Goal: Task Accomplishment & Management: Complete application form

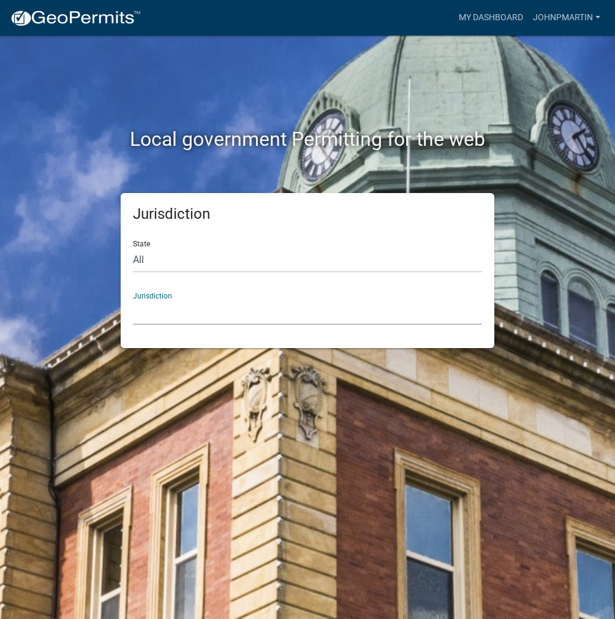
click at [183, 312] on select "[GEOGRAPHIC_DATA], [US_STATE] [GEOGRAPHIC_DATA], [US_STATE][PERSON_NAME][GEOGRA…" at bounding box center [307, 312] width 349 height 25
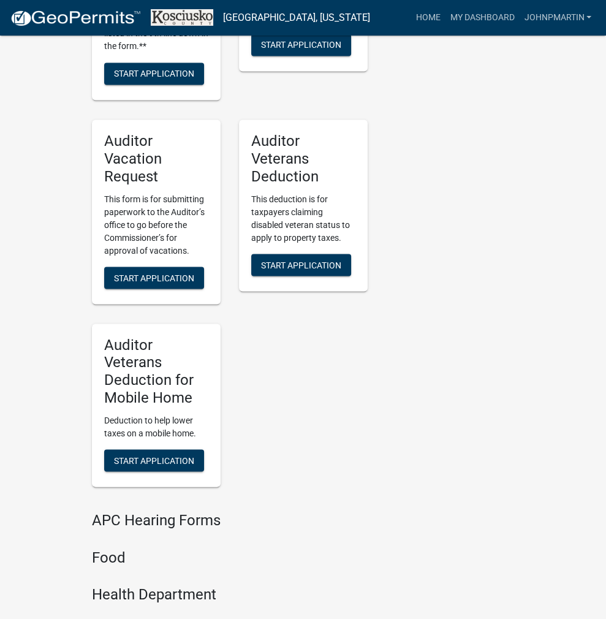
scroll to position [1490, 0]
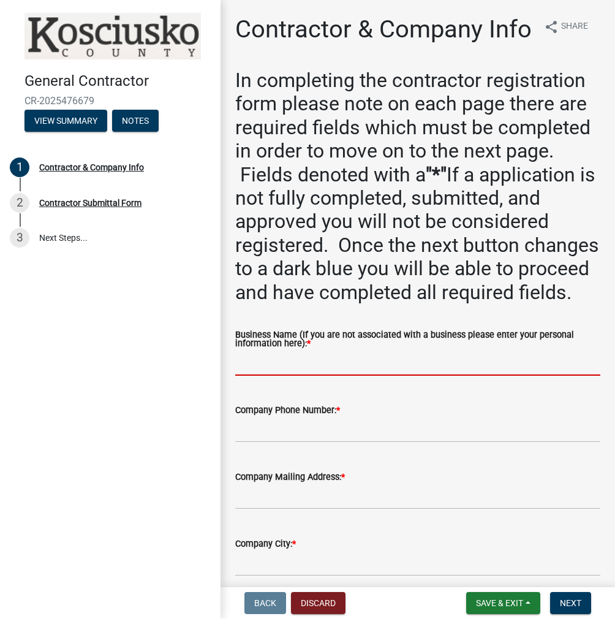
click at [303, 376] on input "Business Name (If you are not associated with a business please enter your pers…" at bounding box center [417, 362] width 365 height 25
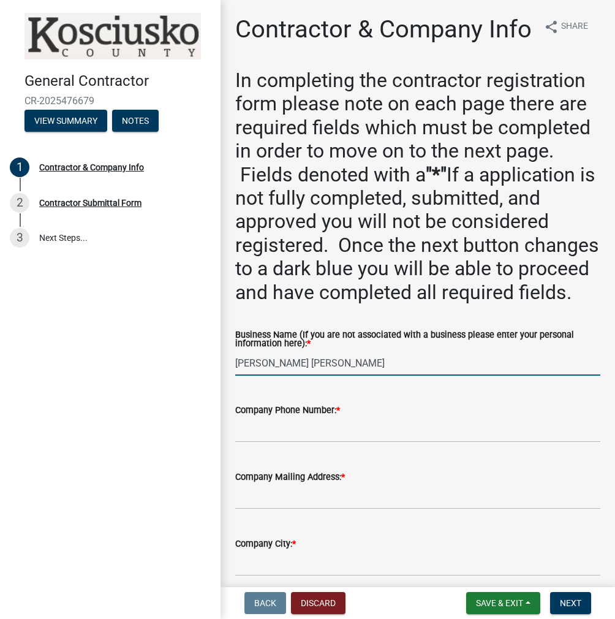
type input "[PERSON_NAME] [PERSON_NAME]"
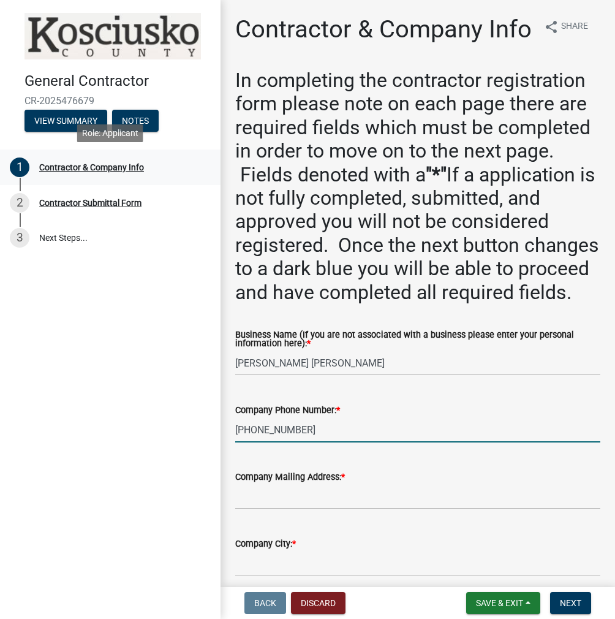
type input "[PHONE_NUMBER]"
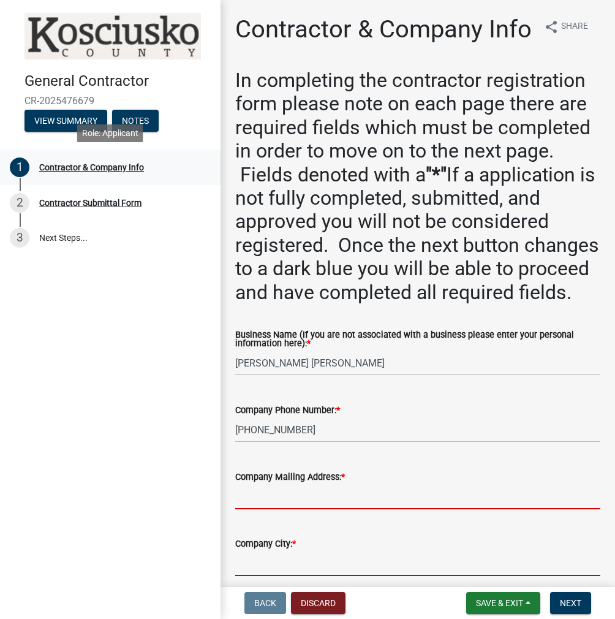
scroll to position [341, 0]
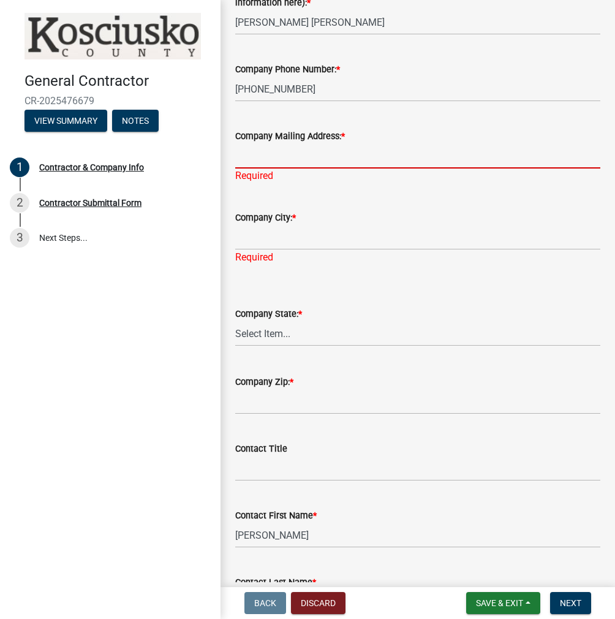
click at [296, 168] on input "Company Mailing Address: *" at bounding box center [417, 155] width 365 height 25
type input "3211 W 700 S"
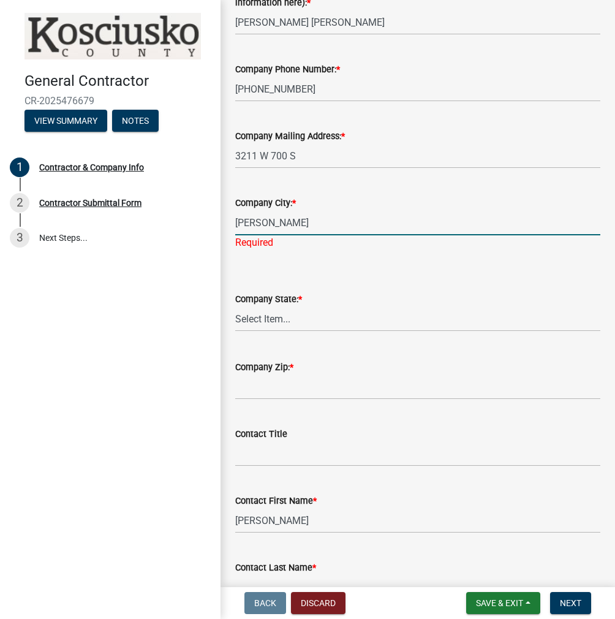
type input "[PERSON_NAME]"
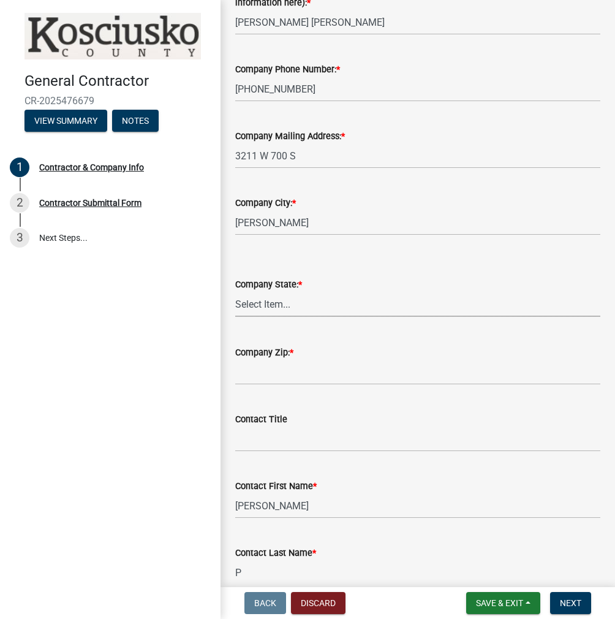
select select "IN"
click at [235, 317] on select "Select Item... [US_STATE] [US_STATE] [US_STATE] [US_STATE] [US_STATE] [US_STATE…" at bounding box center [417, 304] width 365 height 25
type input "46510"
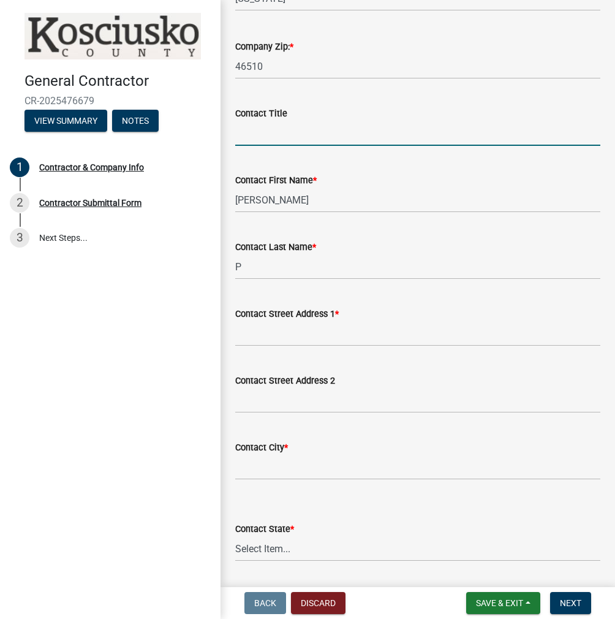
scroll to position [647, 0]
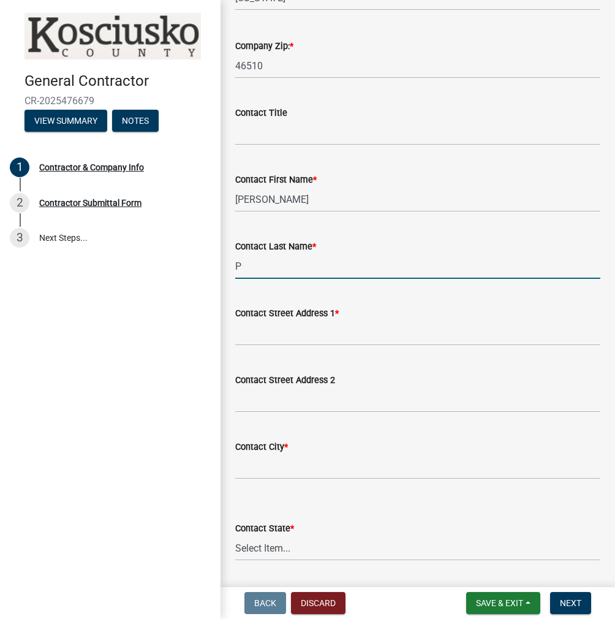
drag, startPoint x: 282, startPoint y: 319, endPoint x: 216, endPoint y: 321, distance: 65.6
click at [216, 321] on div "General Contractor CR-2025476679 View Summary Notes 1 Contractor & Company Info…" at bounding box center [307, 309] width 615 height 619
type input "[PERSON_NAME]"
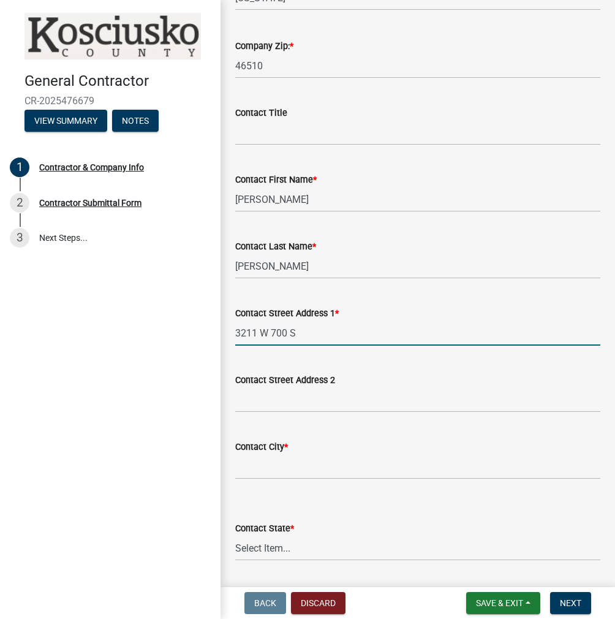
type input "3211 W 700 S"
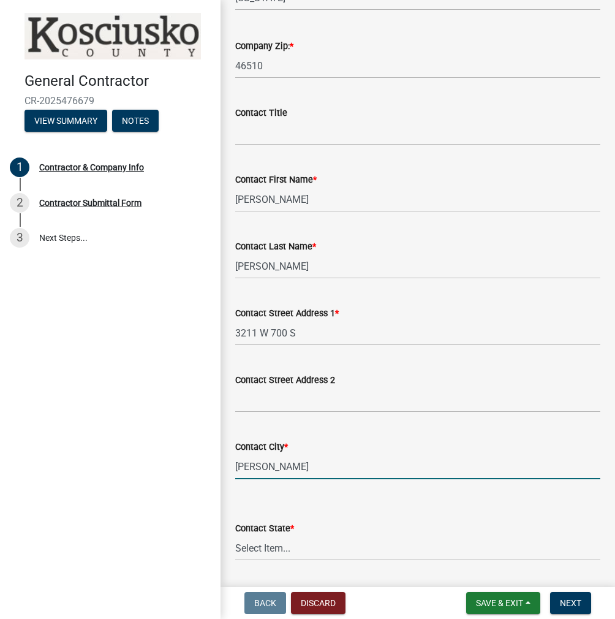
type input "[PERSON_NAME]"
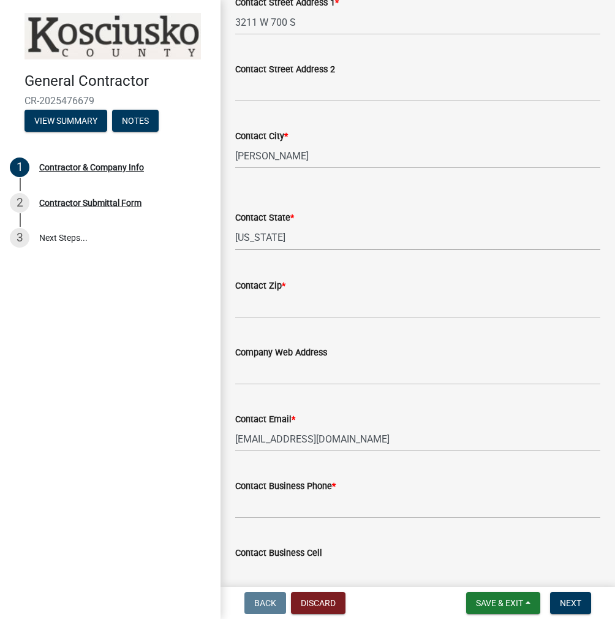
select select "IN"
type input "46510"
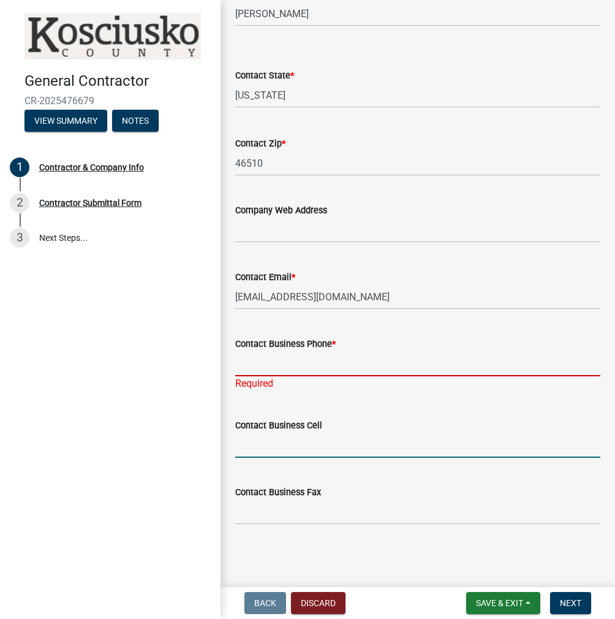
click at [269, 367] on input "Contact Business Phone *" at bounding box center [417, 363] width 365 height 25
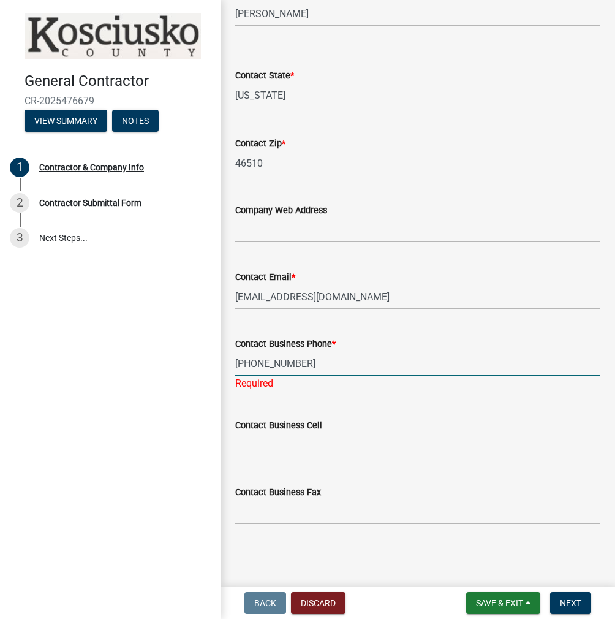
type input "[PHONE_NUMBER]"
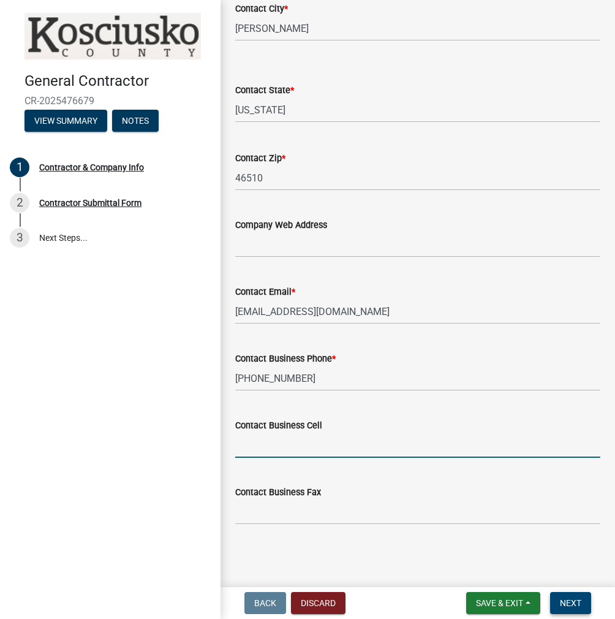
click at [576, 602] on span "Next" at bounding box center [570, 603] width 21 height 10
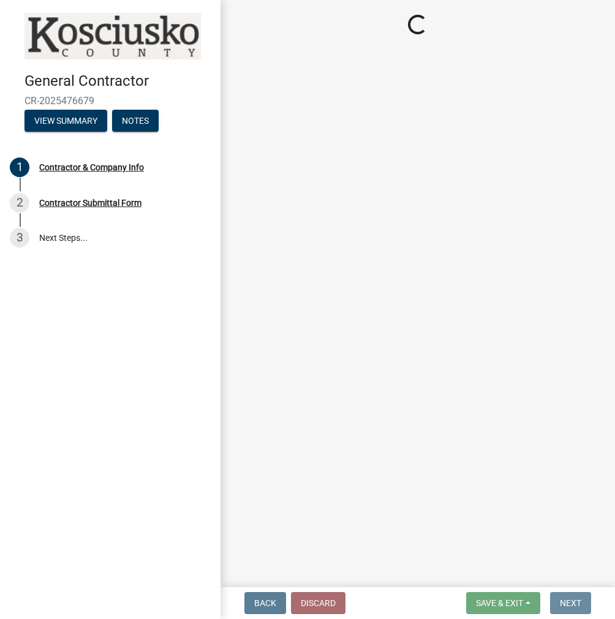
scroll to position [0, 0]
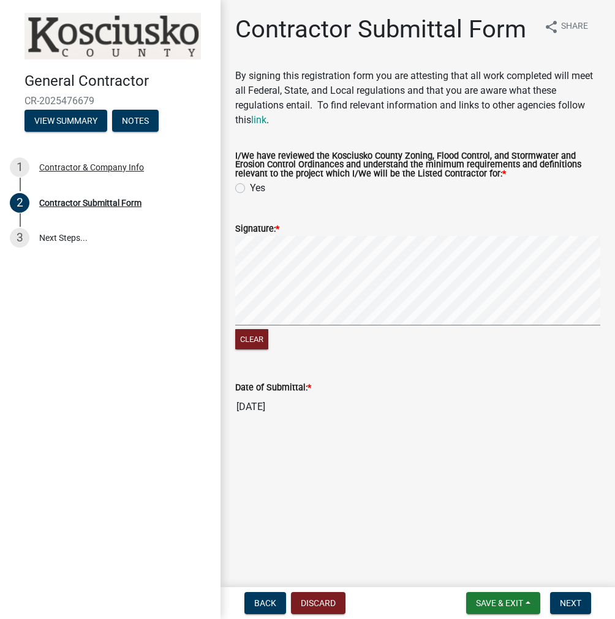
click at [250, 186] on label "Yes" at bounding box center [257, 188] width 15 height 15
click at [250, 186] on input "Yes" at bounding box center [254, 185] width 8 height 8
radio input "true"
click at [567, 600] on span "Next" at bounding box center [570, 603] width 21 height 10
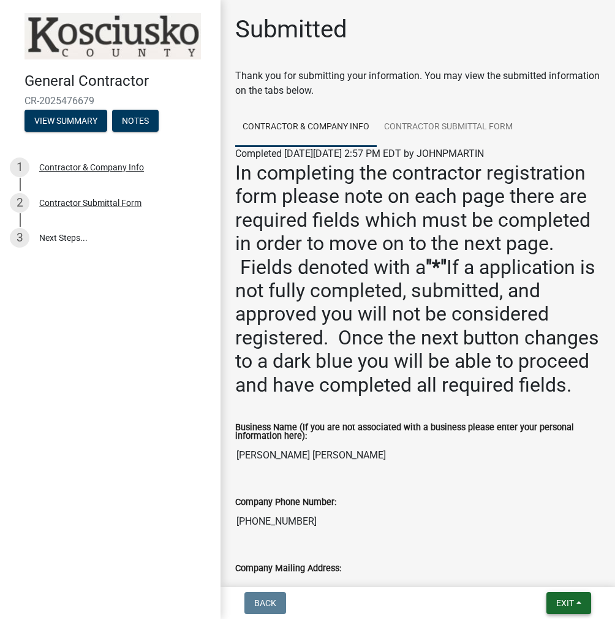
click at [572, 603] on span "Exit" at bounding box center [565, 603] width 18 height 10
click at [543, 570] on button "Save & Exit" at bounding box center [543, 570] width 98 height 29
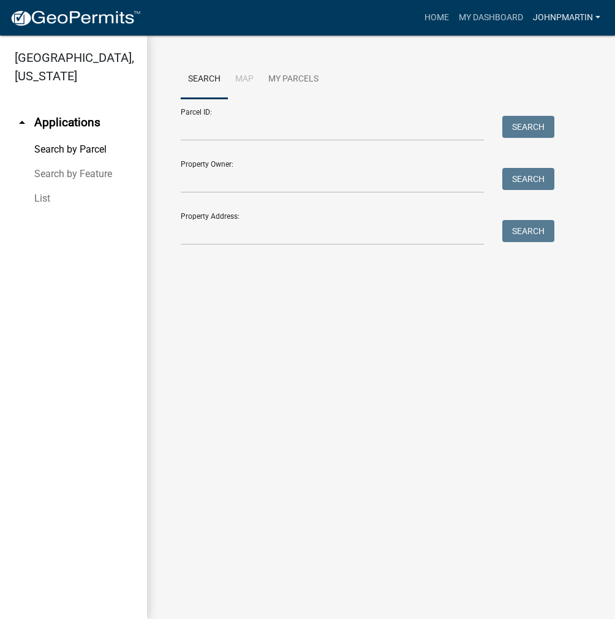
click at [554, 20] on link "JOHNPMARTIN" at bounding box center [566, 17] width 77 height 23
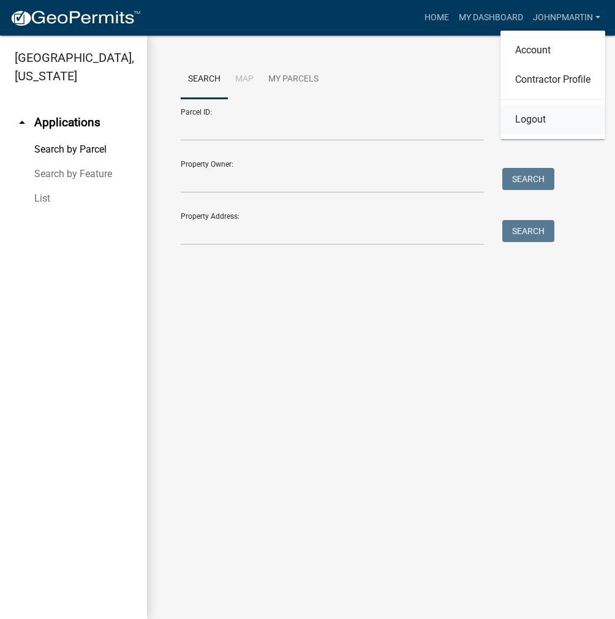
click at [526, 121] on link "Logout" at bounding box center [552, 119] width 105 height 29
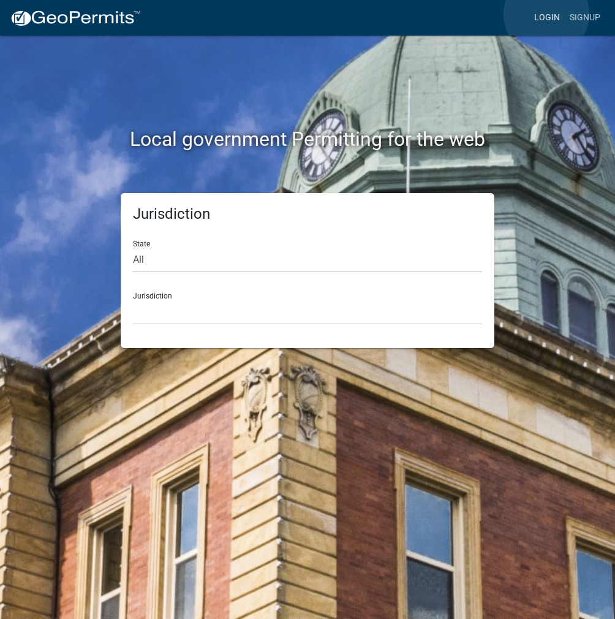
click at [546, 14] on link "Login" at bounding box center [547, 17] width 36 height 23
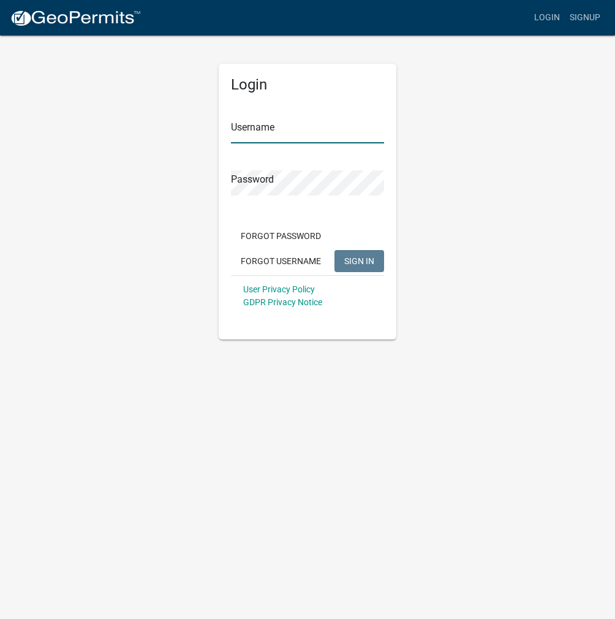
click at [255, 127] on input "Username" at bounding box center [307, 130] width 153 height 25
type input "k"
type input "kosplanning"
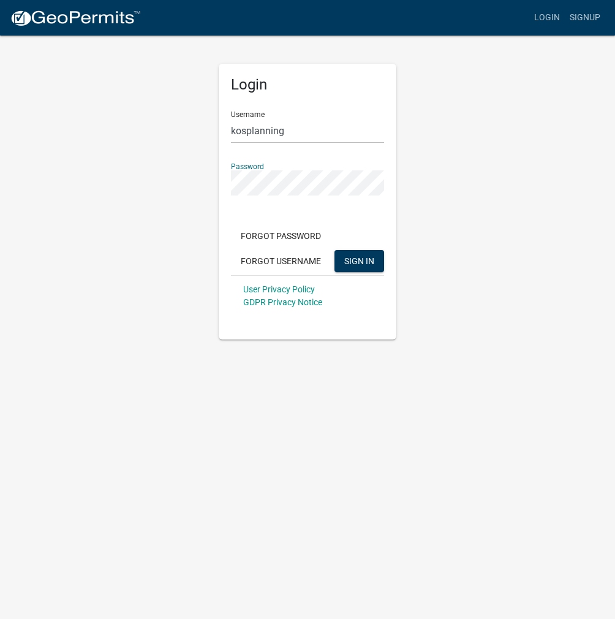
click at [334, 250] on button "SIGN IN" at bounding box center [359, 261] width 50 height 22
